Goal: Contribute content

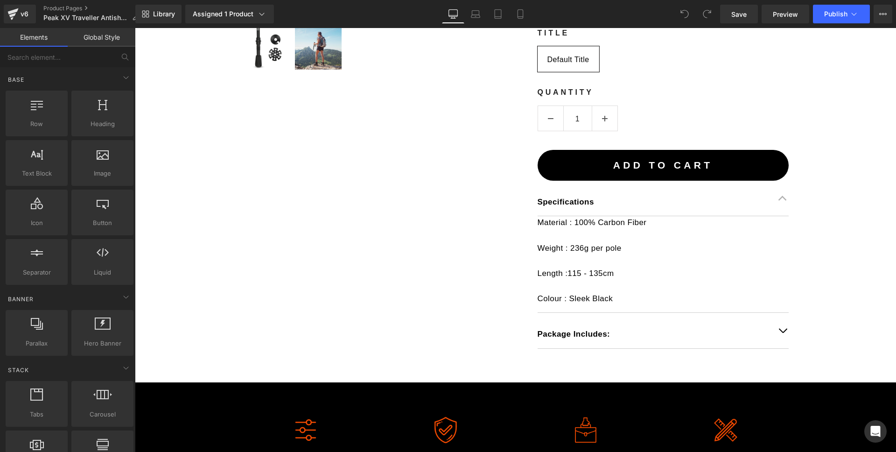
scroll to position [449, 0]
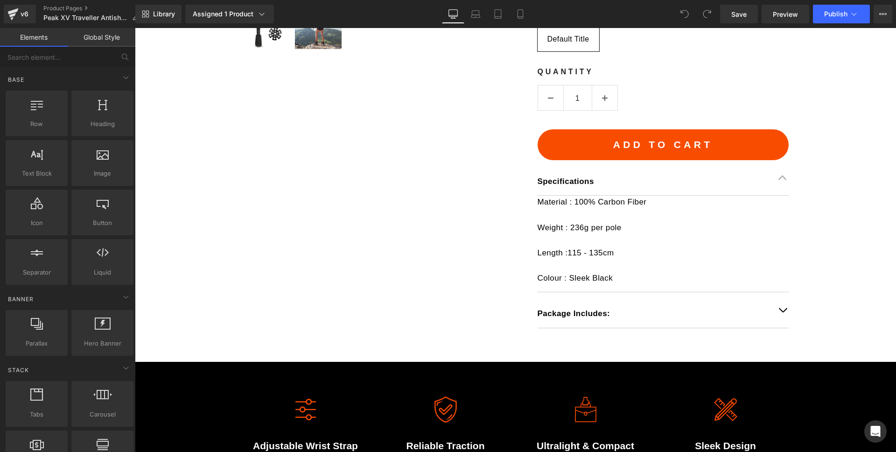
click at [734, 314] on p "Package Includes:" at bounding box center [654, 313] width 232 height 13
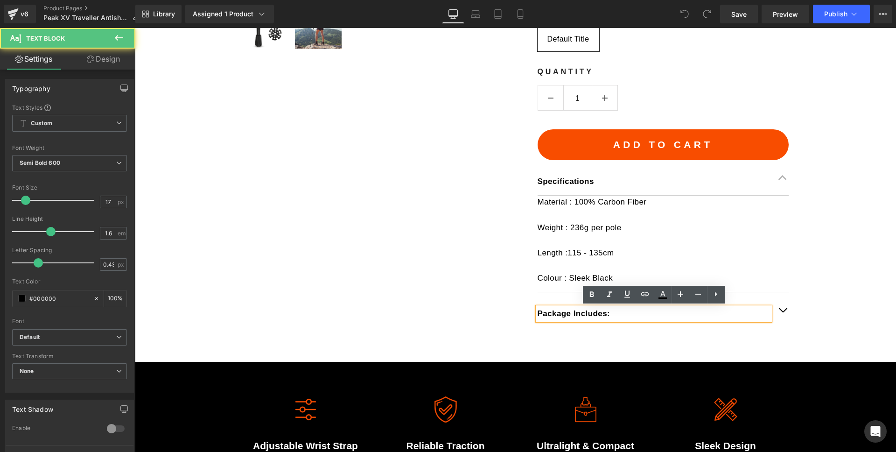
click at [782, 309] on button "button" at bounding box center [782, 309] width 12 height 35
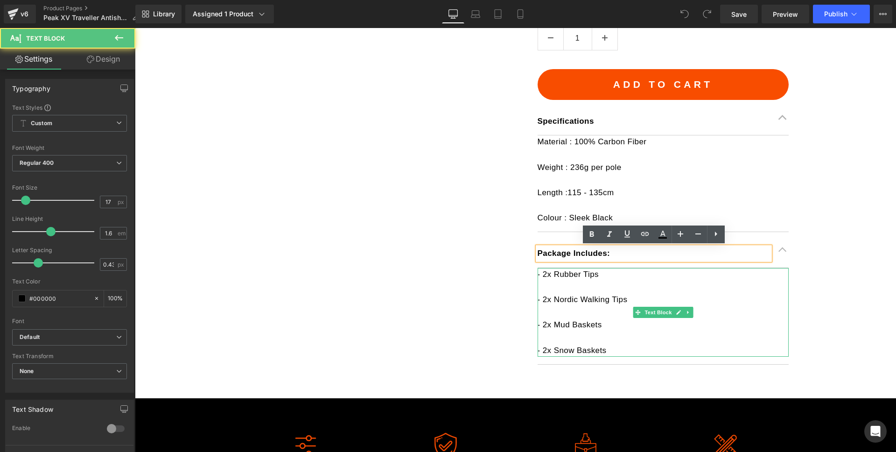
click at [625, 301] on p "- 2x Nordic Walking Tips" at bounding box center [663, 299] width 251 height 13
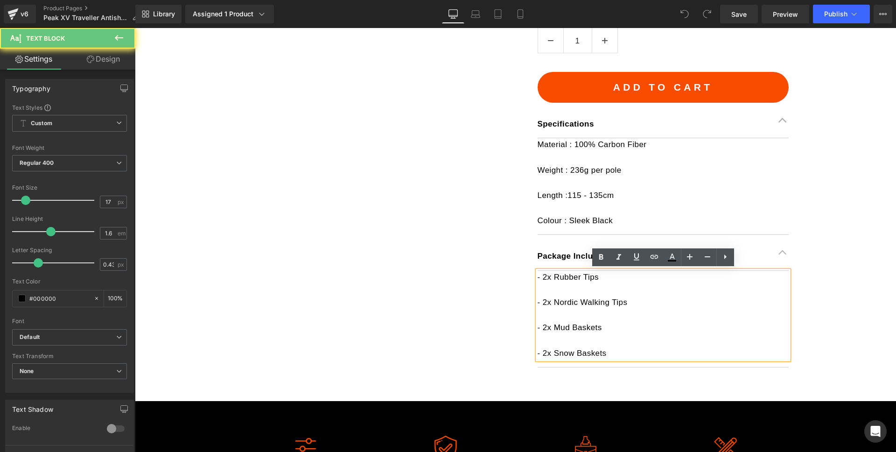
click at [605, 297] on p "- 2x Nordic Walking Tips" at bounding box center [663, 302] width 251 height 13
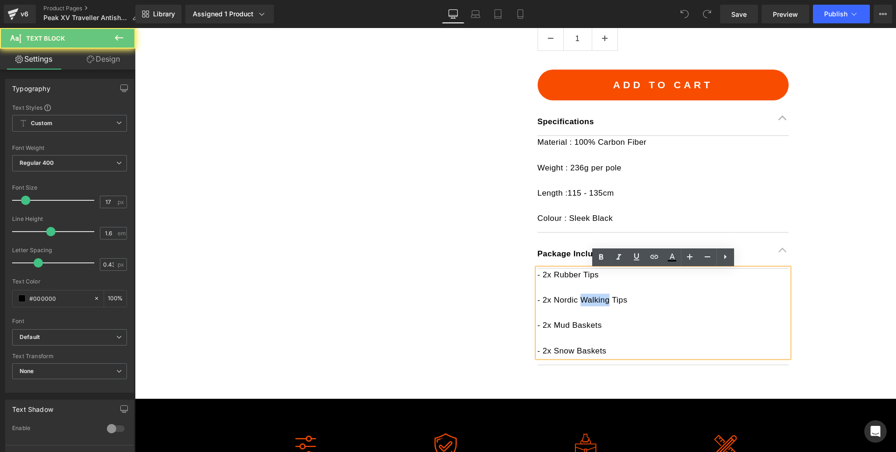
click at [605, 297] on p "- 2x Nordic Walking Tips" at bounding box center [663, 299] width 251 height 13
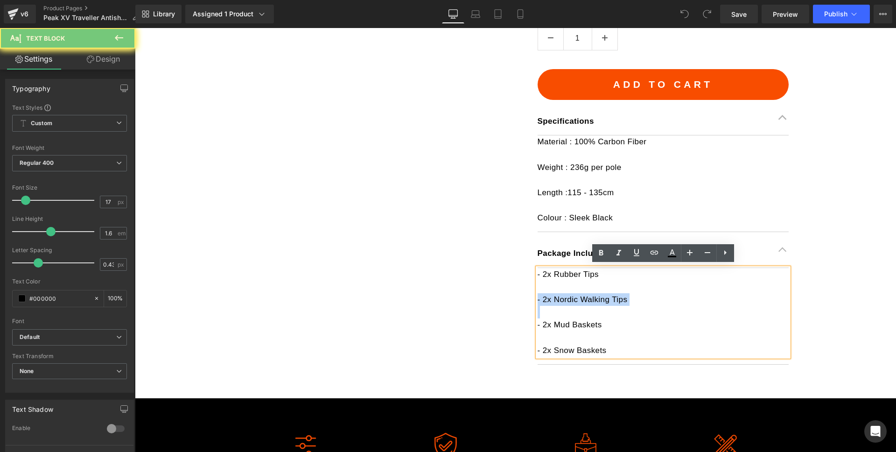
click at [605, 296] on p "- 2x Nordic Walking Tips" at bounding box center [663, 299] width 251 height 13
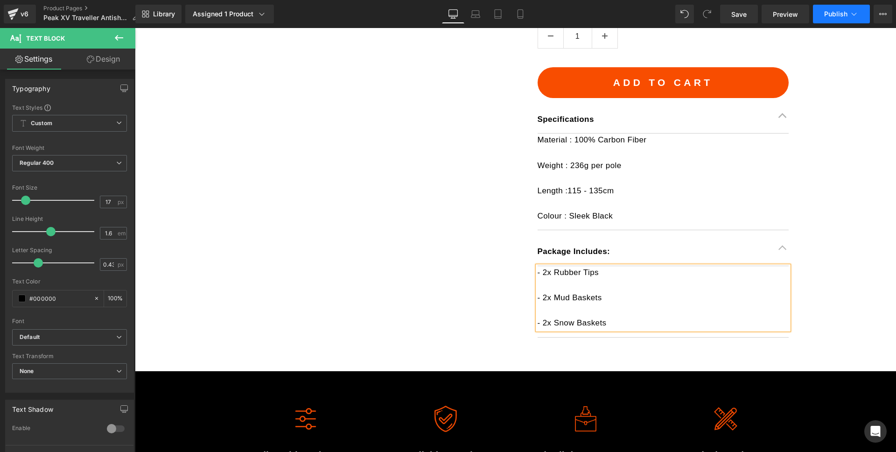
click at [831, 17] on span "Publish" at bounding box center [835, 13] width 23 height 7
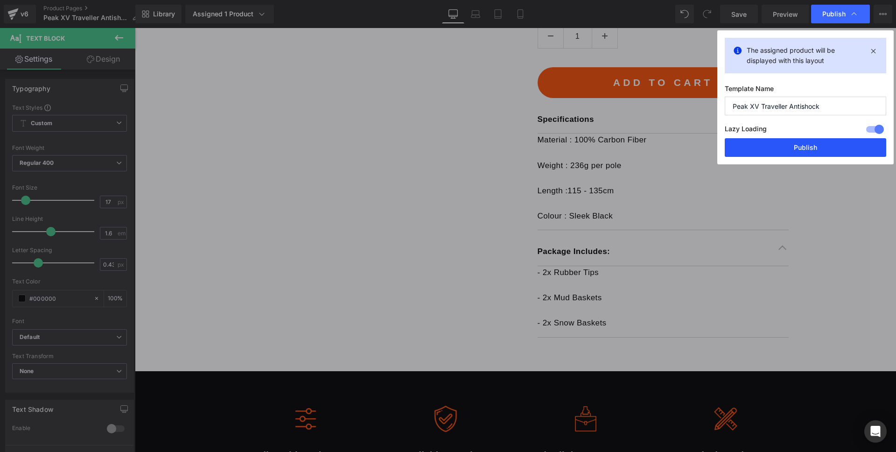
click at [776, 142] on button "Publish" at bounding box center [805, 147] width 161 height 19
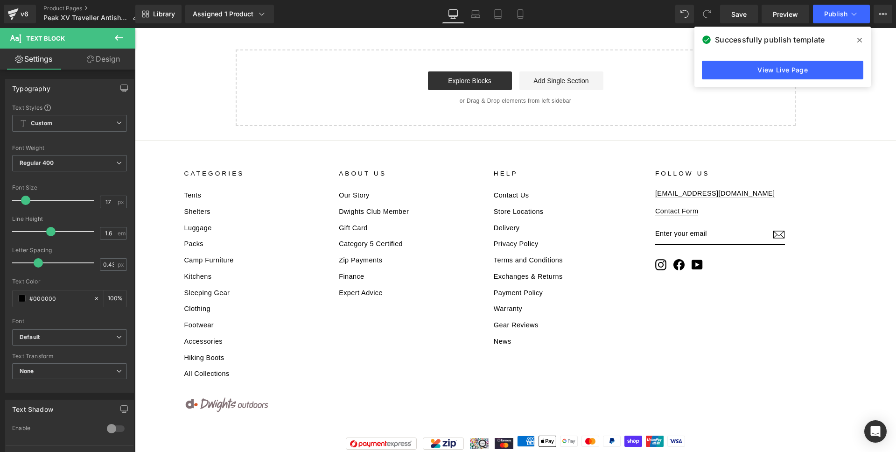
scroll to position [2489, 0]
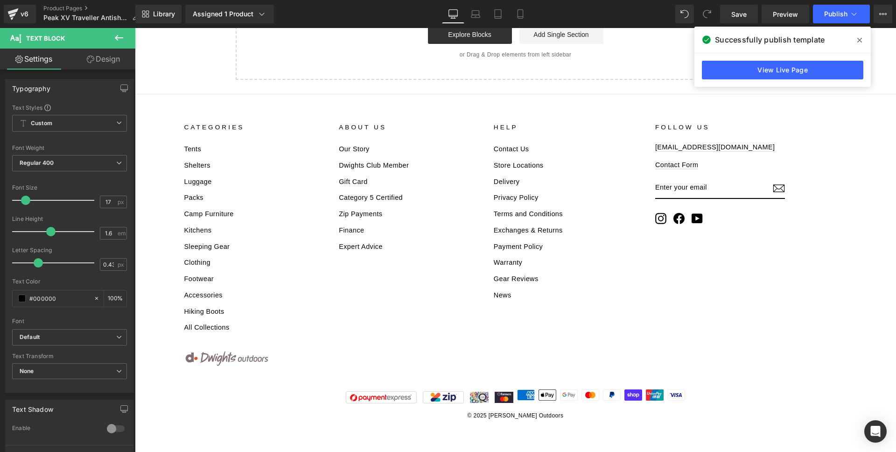
drag, startPoint x: 859, startPoint y: 40, endPoint x: 724, endPoint y: 12, distance: 137.7
click at [859, 40] on icon at bounding box center [859, 40] width 5 height 5
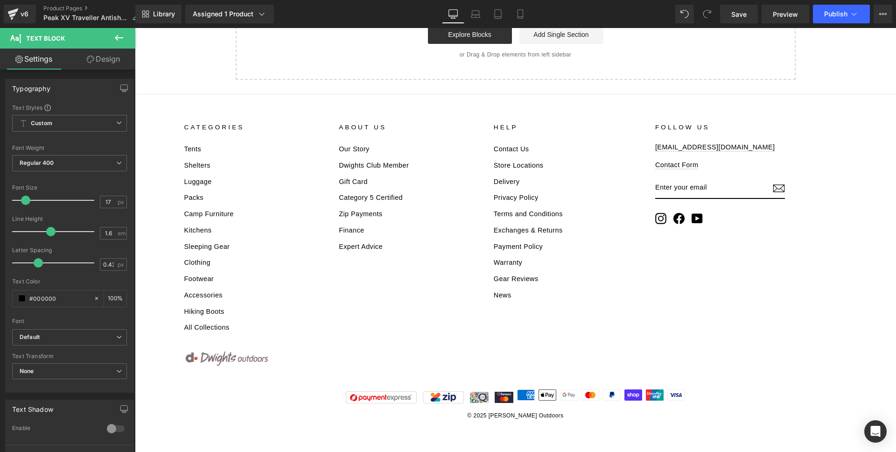
drag, startPoint x: 294, startPoint y: 14, endPoint x: 106, endPoint y: 30, distance: 188.8
click at [294, 14] on div "Assigned 1 Product Product Preview Peak XV Traveller Cork & Carbon Antishock Fo…" at bounding box center [240, 14] width 117 height 19
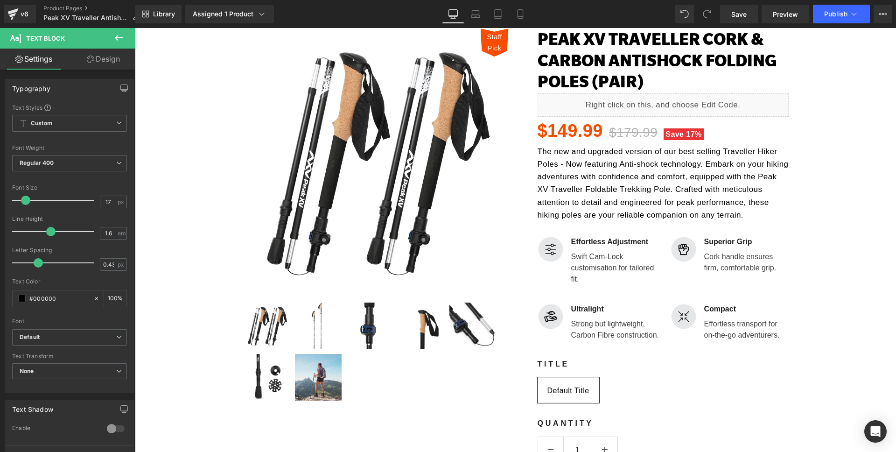
scroll to position [0, 0]
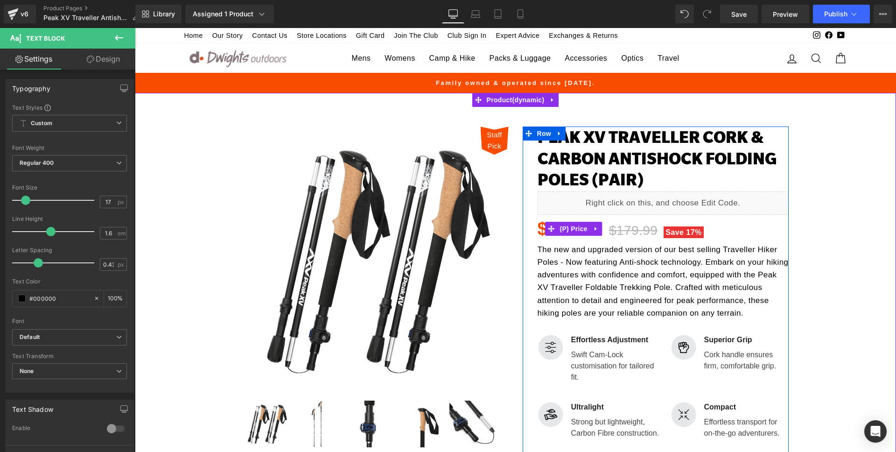
click at [748, 223] on div "$149.99 $179.99 Save 17%" at bounding box center [663, 229] width 251 height 28
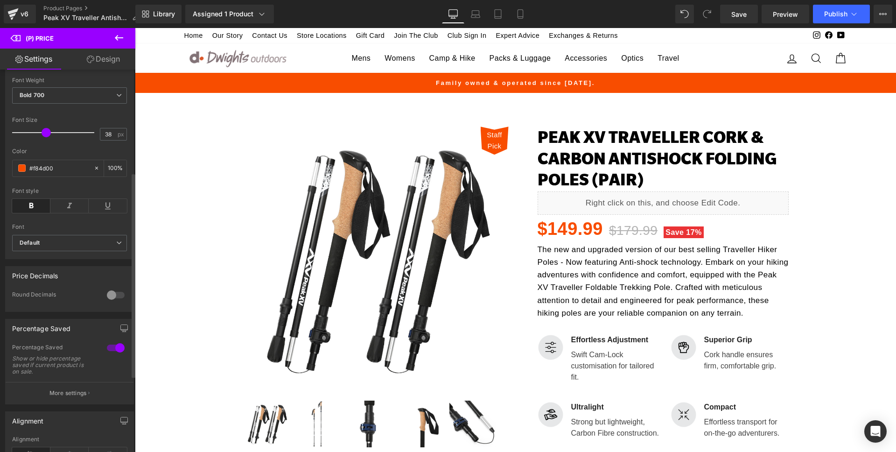
scroll to position [193, 0]
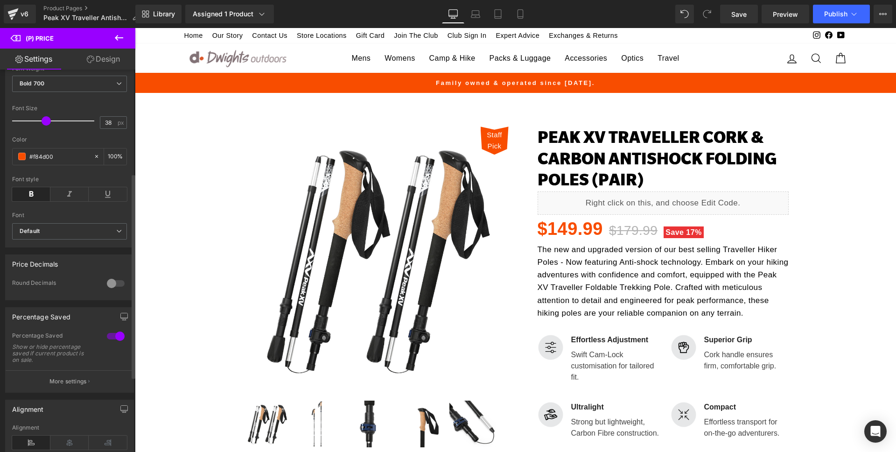
click at [108, 342] on div at bounding box center [116, 335] width 22 height 15
click at [824, 20] on button "Publish" at bounding box center [841, 14] width 57 height 19
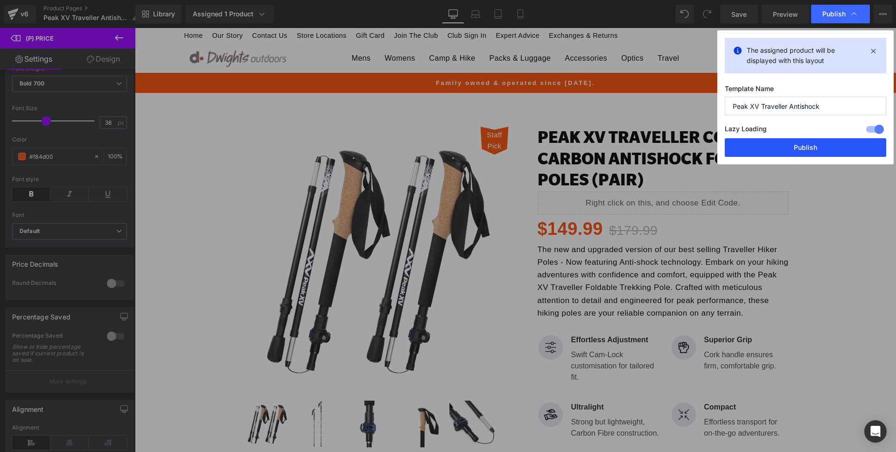
click at [810, 148] on button "Publish" at bounding box center [805, 147] width 161 height 19
